Goal: Transaction & Acquisition: Download file/media

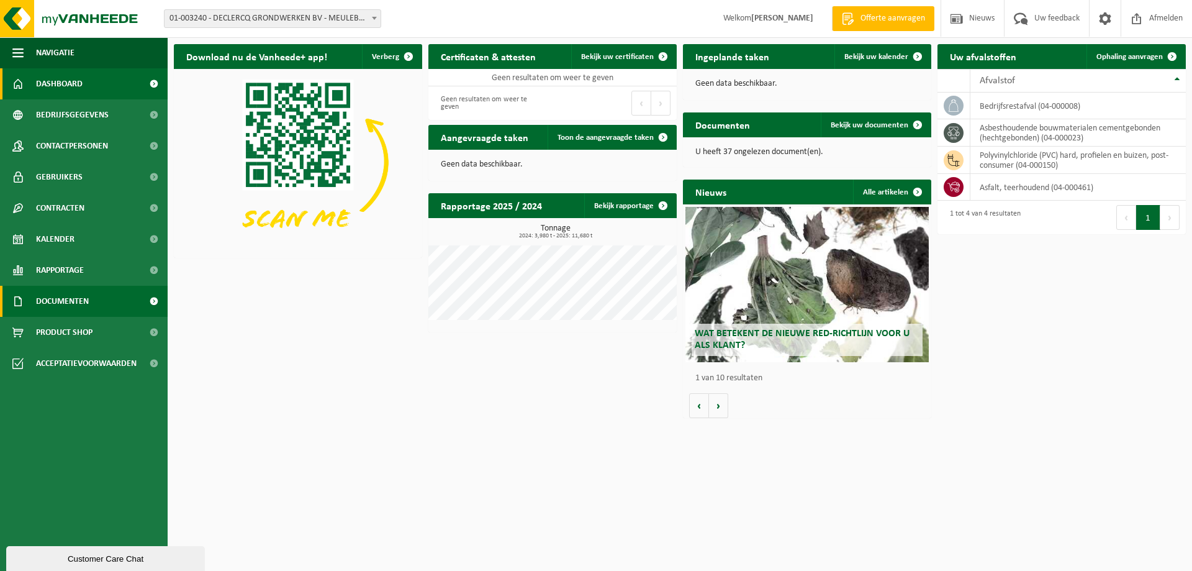
click at [79, 295] on span "Documenten" at bounding box center [62, 301] width 53 height 31
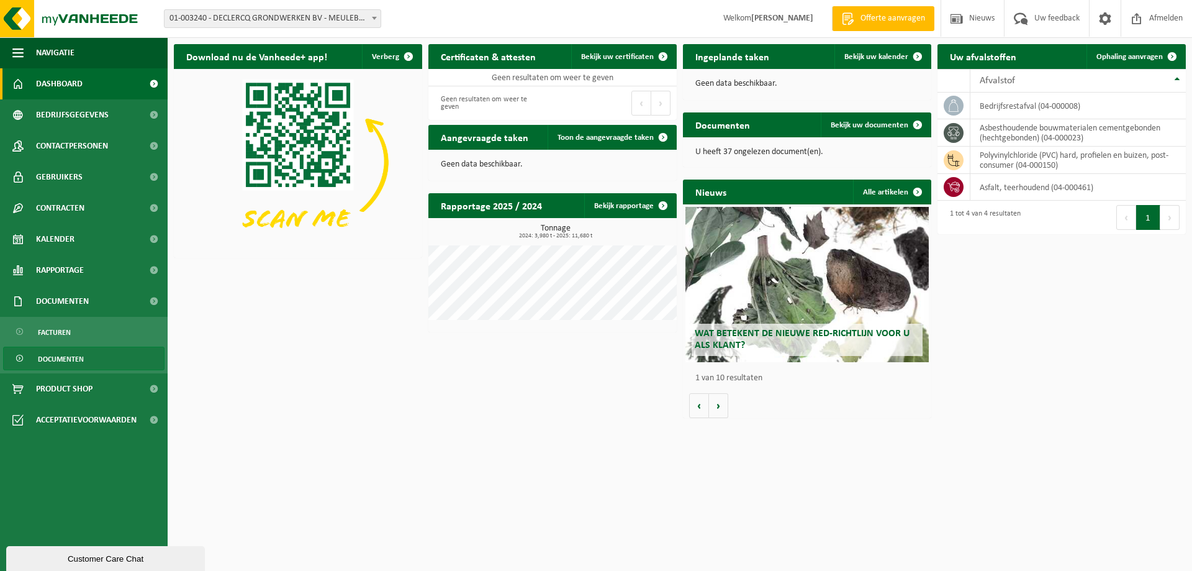
click at [81, 360] on span "Documenten" at bounding box center [61, 359] width 46 height 24
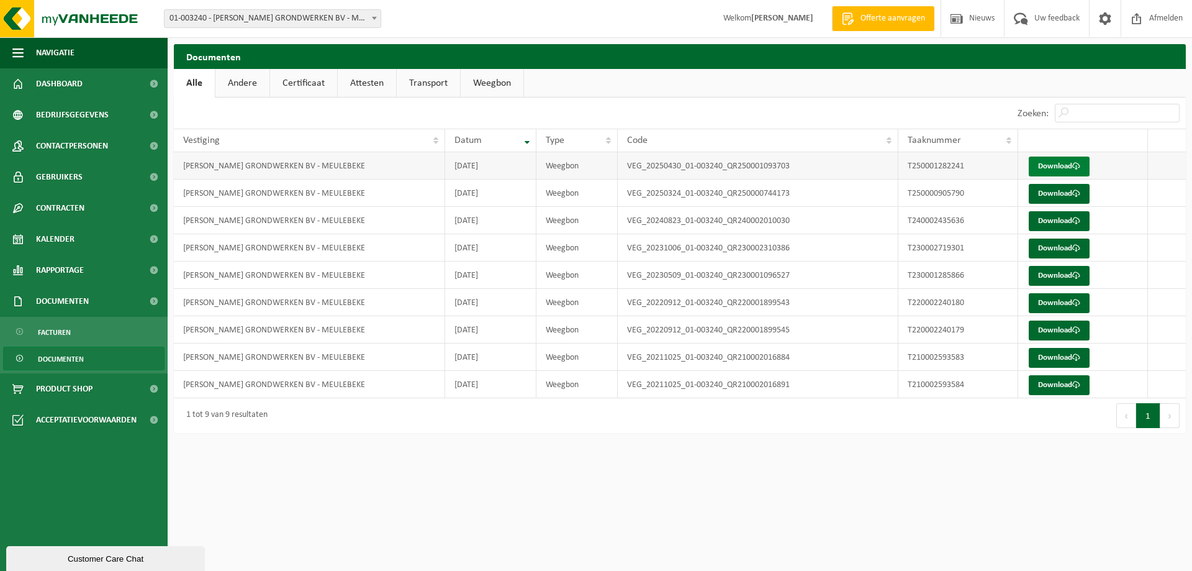
click at [1070, 161] on link "Download" at bounding box center [1059, 167] width 61 height 20
click at [1048, 169] on link "Download" at bounding box center [1059, 167] width 61 height 20
